Goal: Task Accomplishment & Management: Use online tool/utility

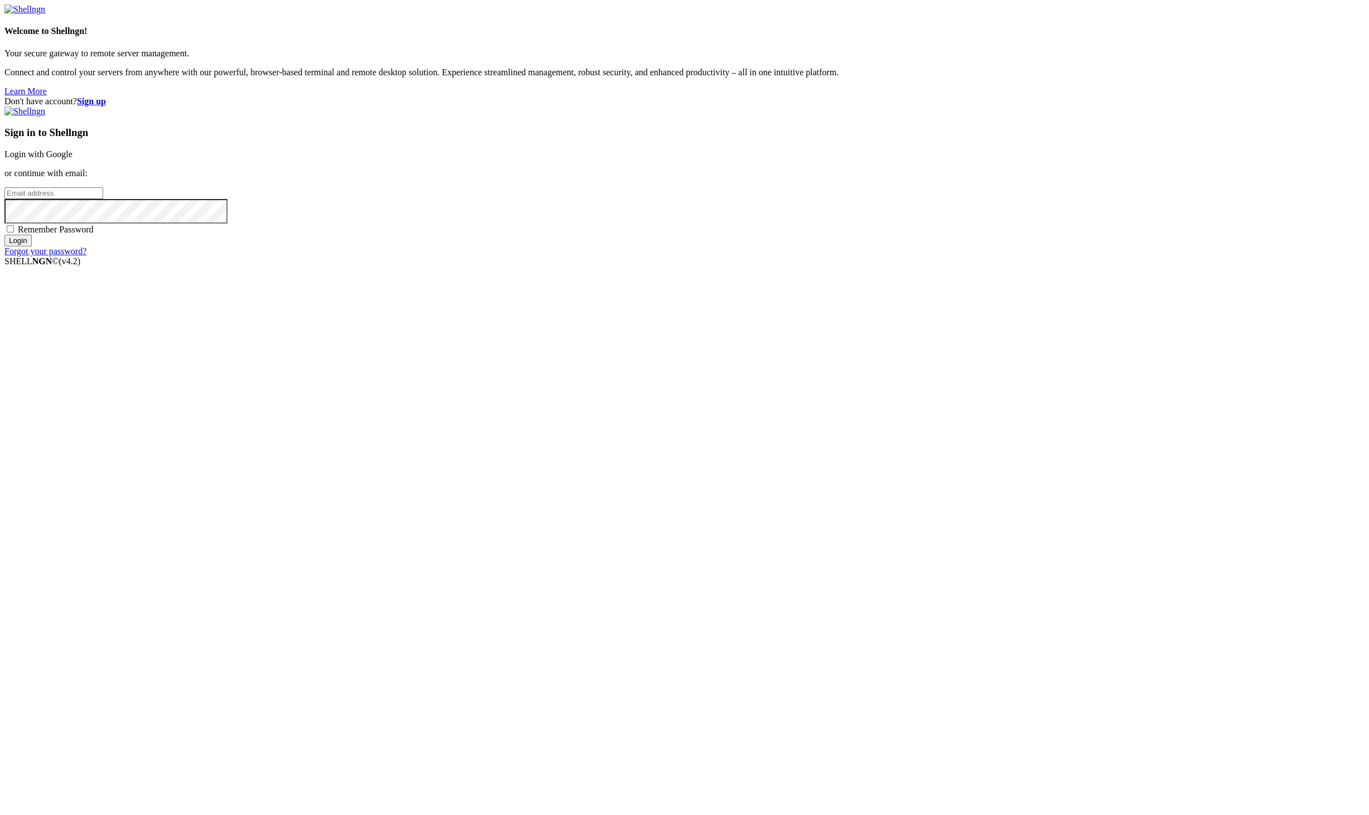
click at [221, 17] on span at bounding box center [216, 12] width 9 height 9
type input "[PERSON_NAME][EMAIL_ADDRESS][DOMAIN_NAME]"
click at [32, 246] on input "Login" at bounding box center [17, 241] width 27 height 12
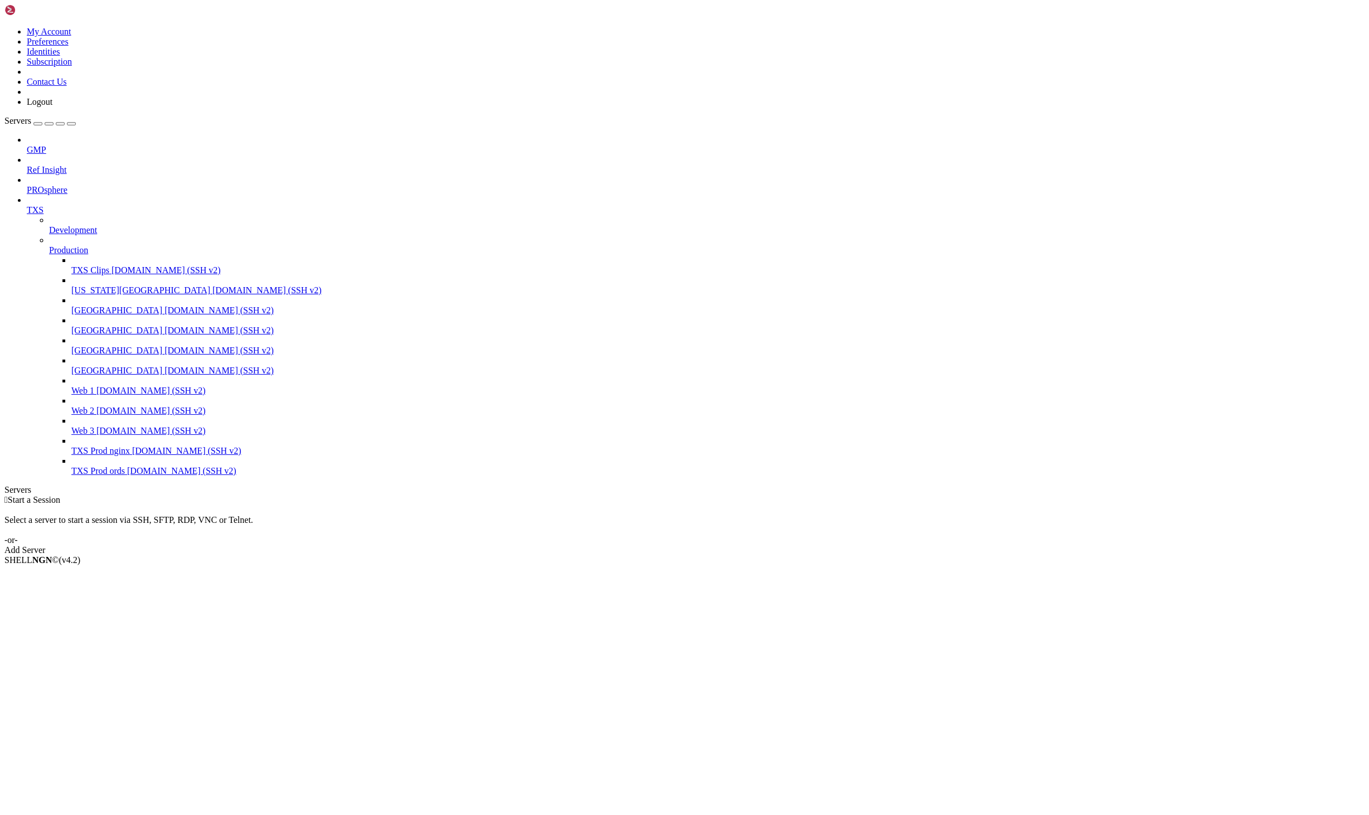
drag, startPoint x: 124, startPoint y: 159, endPoint x: 121, endPoint y: 146, distance: 13.7
click at [124, 195] on div at bounding box center [695, 200] width 1337 height 10
click at [27, 145] on icon at bounding box center [27, 145] width 0 height 0
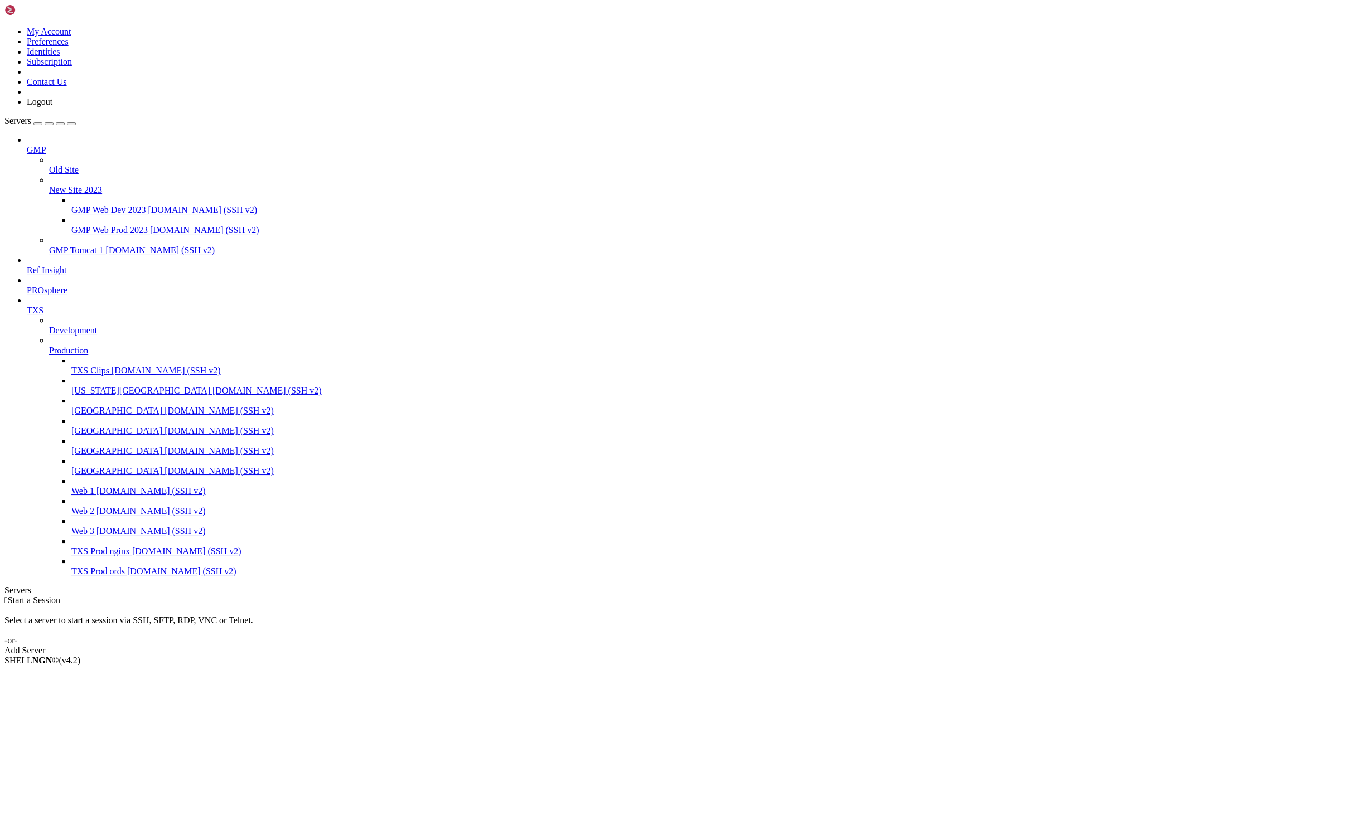
drag, startPoint x: 139, startPoint y: 153, endPoint x: 336, endPoint y: 177, distance: 197.7
click at [336, 177] on div "My Account Preferences Identities Subscription Contact Us Logout Servers GMP Ol…" at bounding box center [684, 329] width 1360 height 651
click at [148, 225] on span "GMP Web Prod 2023" at bounding box center [109, 229] width 76 height 9
click at [194, 225] on span "[DOMAIN_NAME] (SSH v2)" at bounding box center [204, 229] width 109 height 9
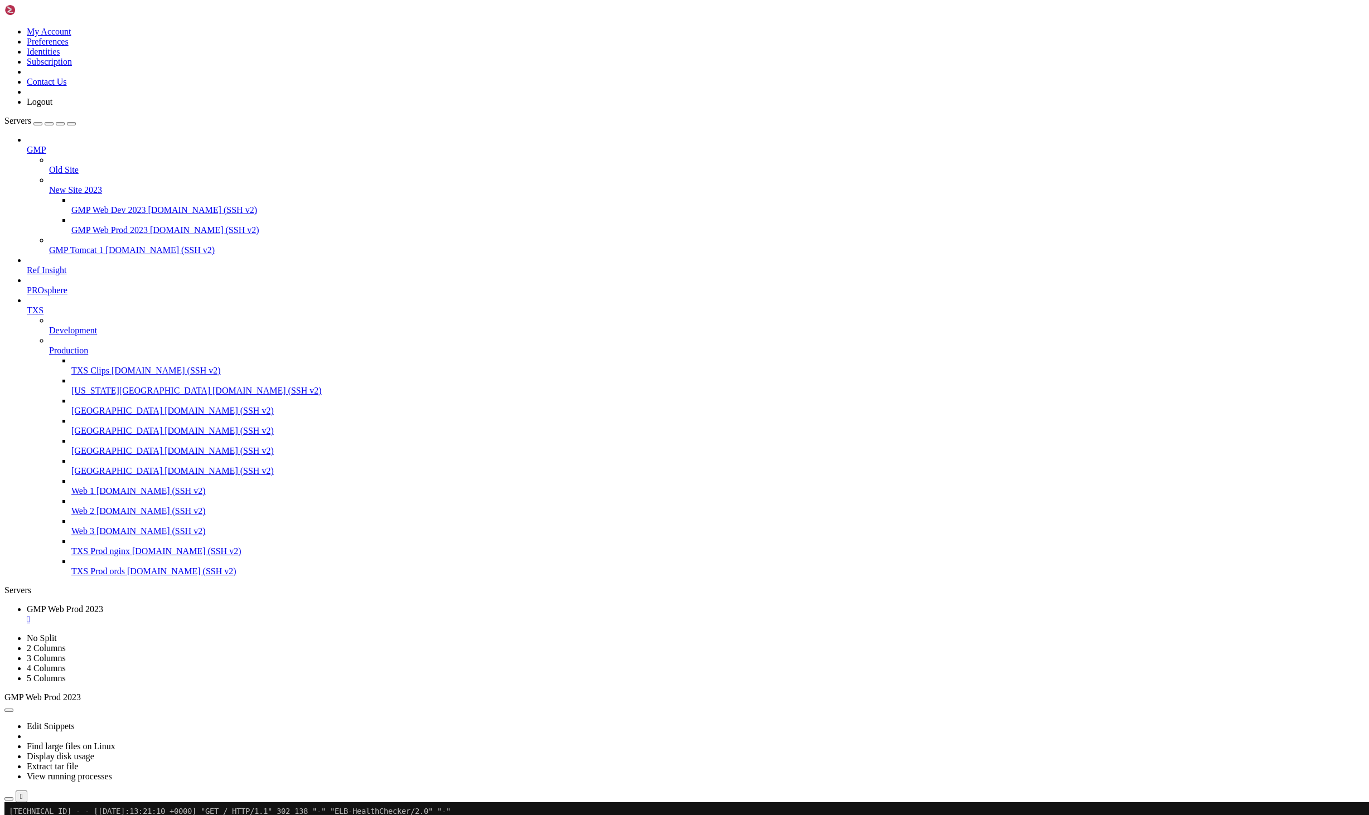
scroll to position [2132, 0]
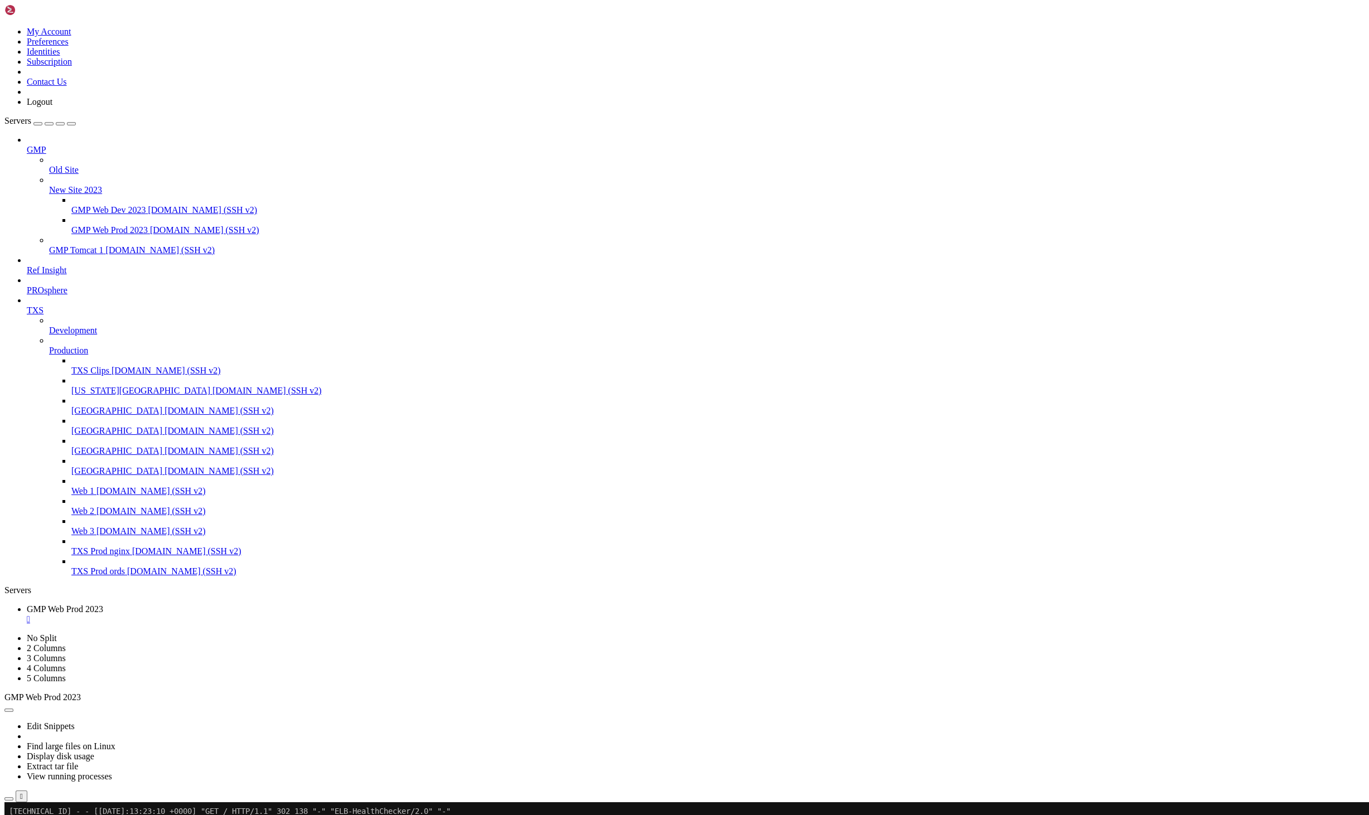
click at [112, 205] on span "GMP Web Dev 2023" at bounding box center [108, 209] width 74 height 9
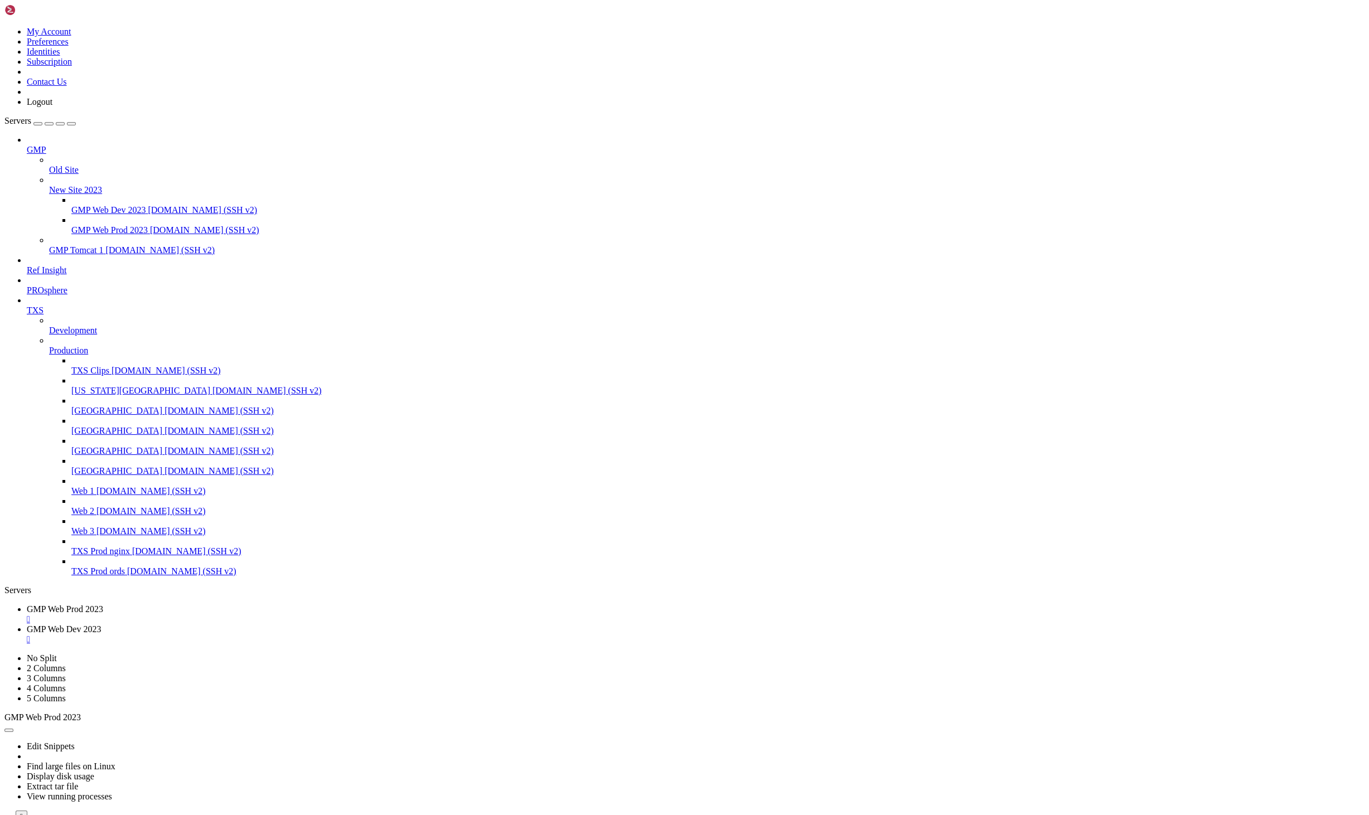
scroll to position [0, 0]
drag, startPoint x: 8, startPoint y: 1264, endPoint x: 215, endPoint y: 1264, distance: 206.8
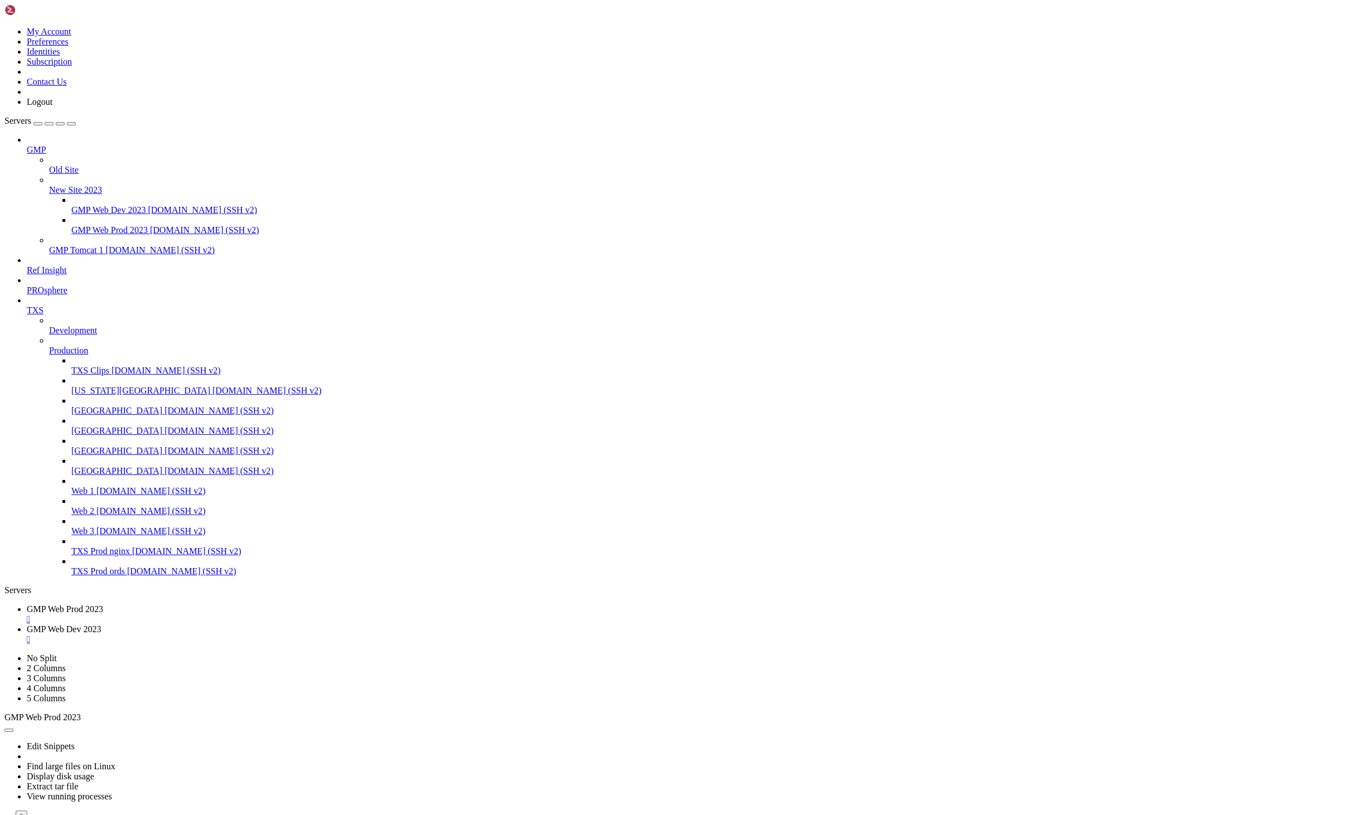
drag, startPoint x: 9, startPoint y: 1261, endPoint x: 1016, endPoint y: 1271, distance: 1006.3
